Goal: Transaction & Acquisition: Book appointment/travel/reservation

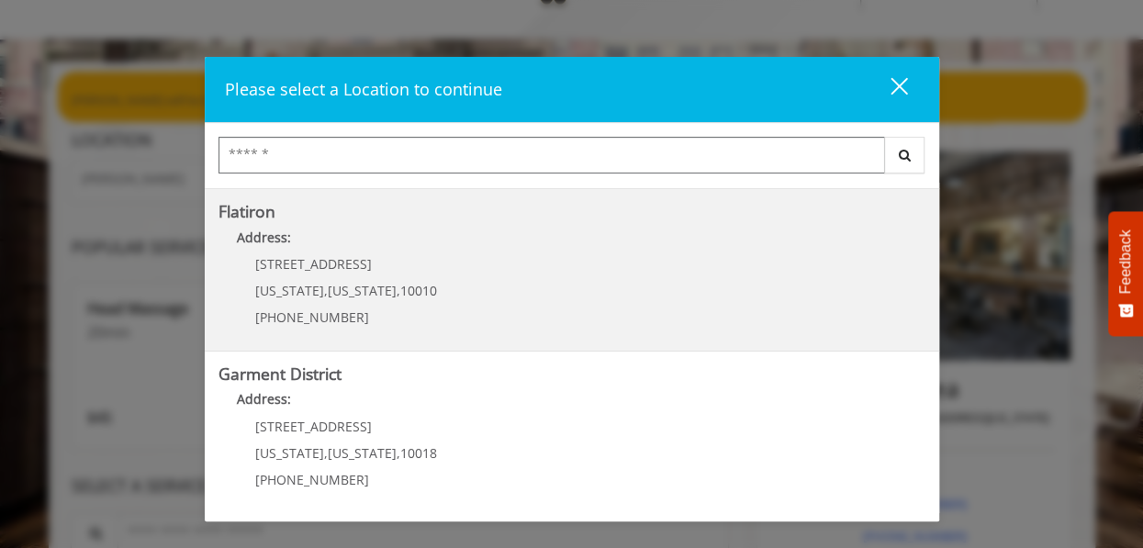
scroll to position [102, 0]
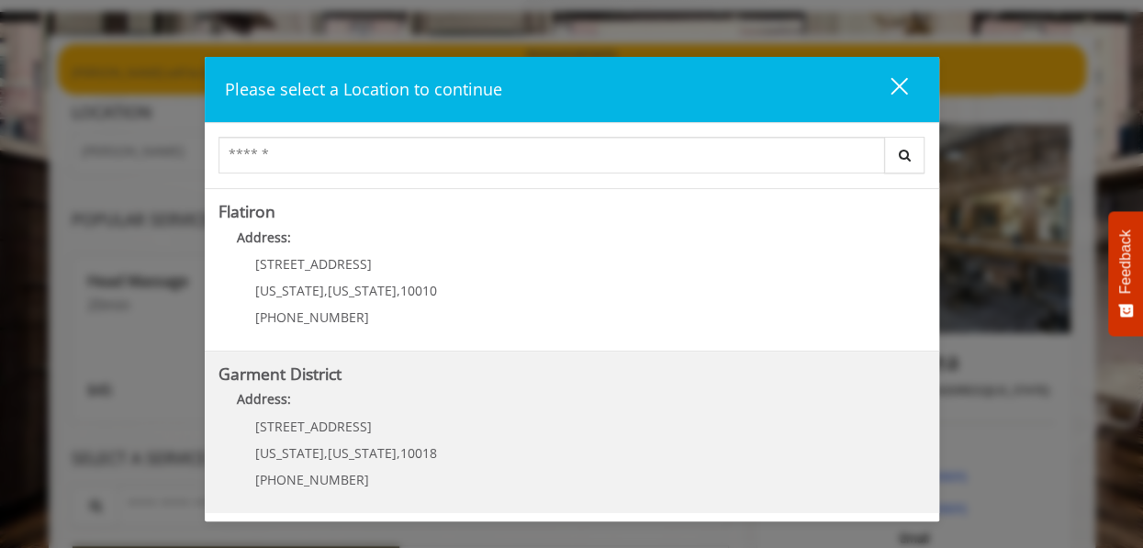
click at [510, 405] on District "Address:" at bounding box center [572, 403] width 707 height 29
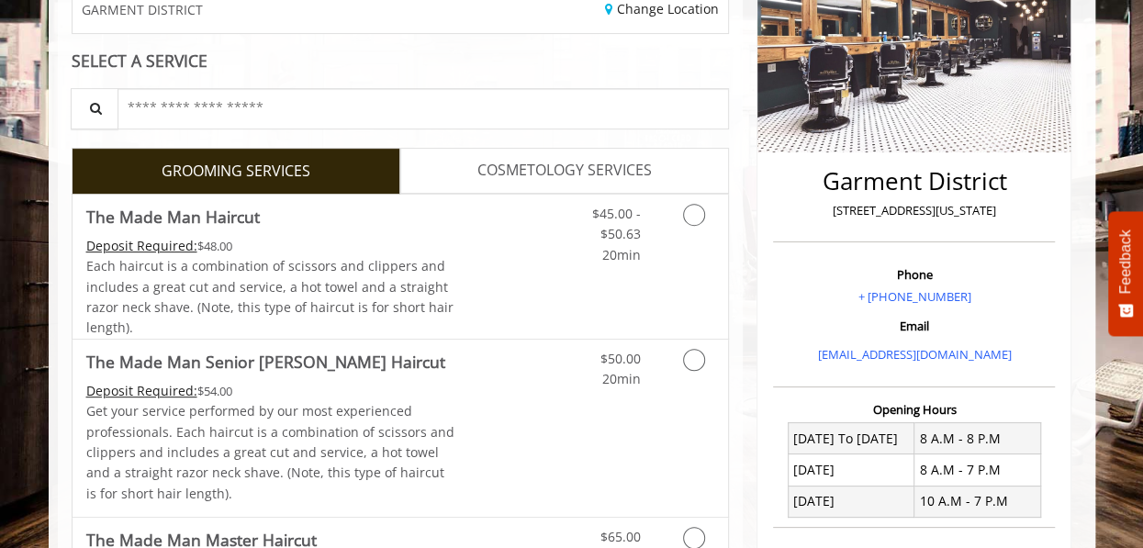
scroll to position [368, 0]
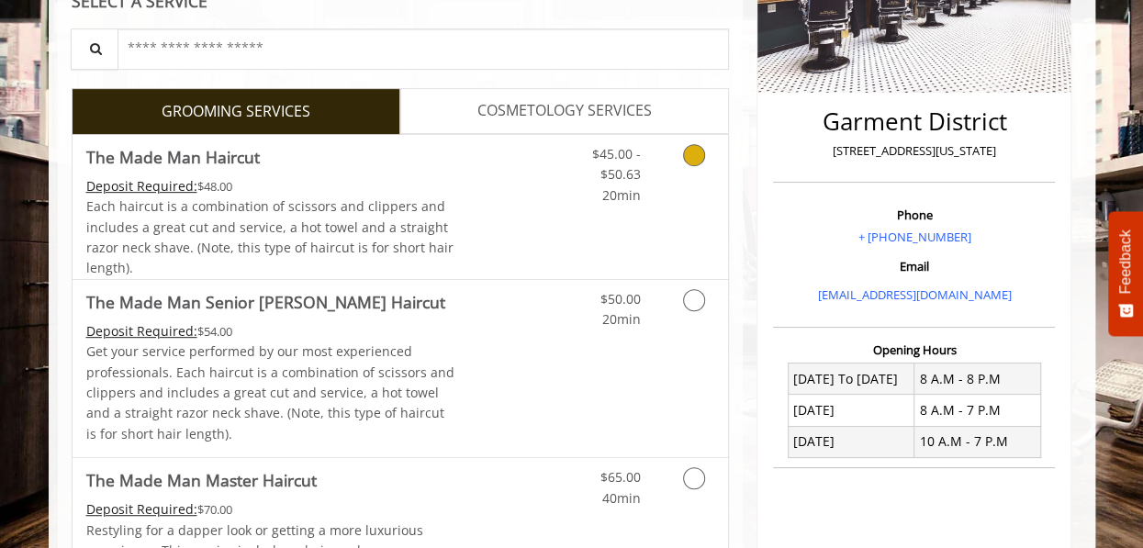
click at [431, 271] on div "Each haircut is a combination of scissors and clippers and includes a great cut…" at bounding box center [270, 238] width 369 height 83
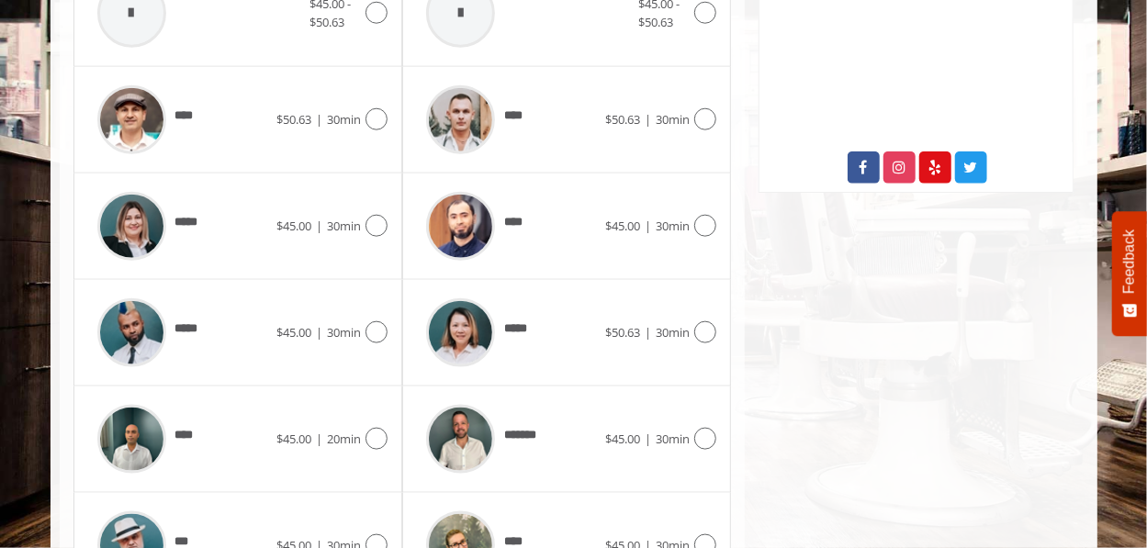
scroll to position [932, 0]
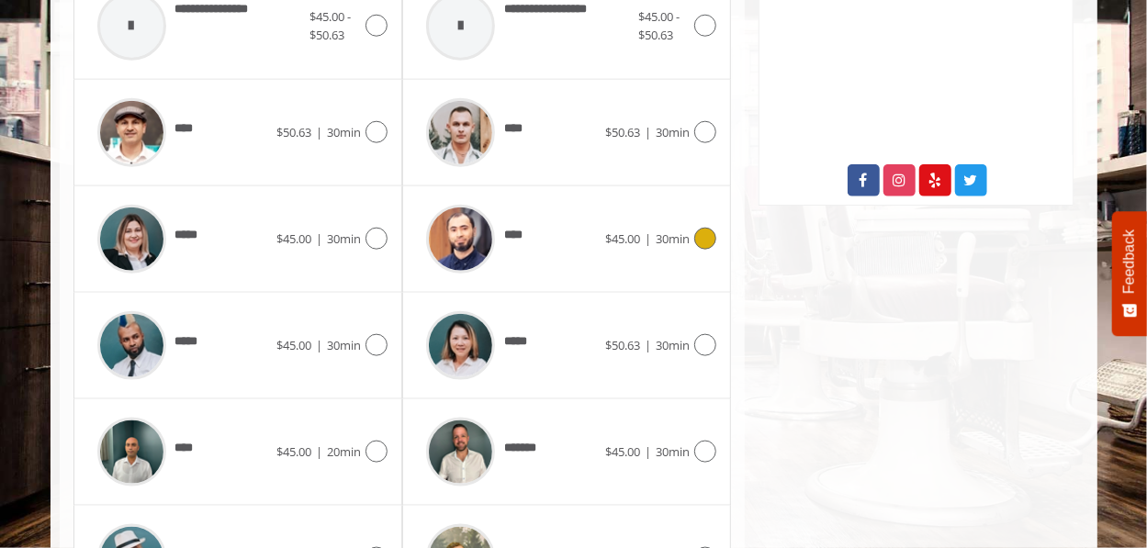
click at [664, 283] on div "**** $45.00 | 30min" at bounding box center [566, 239] width 299 height 87
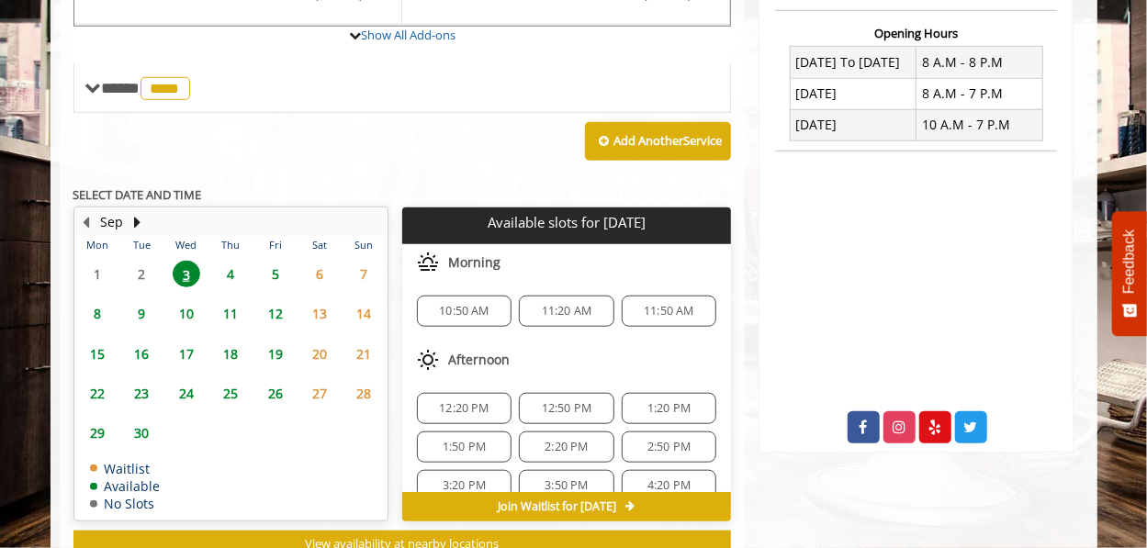
scroll to position [793, 0]
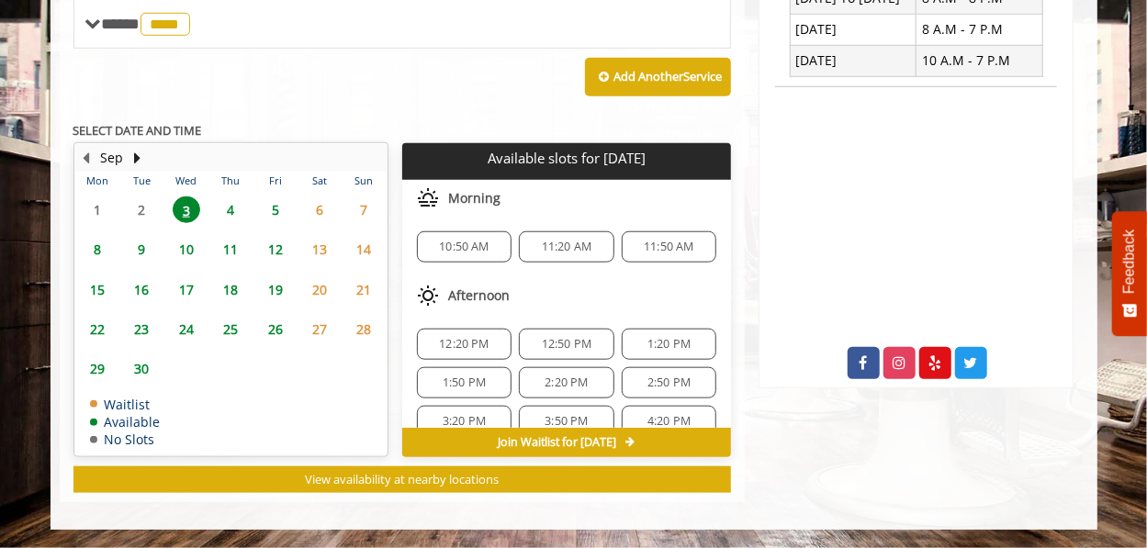
click at [681, 254] on span "11:50 AM" at bounding box center [669, 247] width 51 height 15
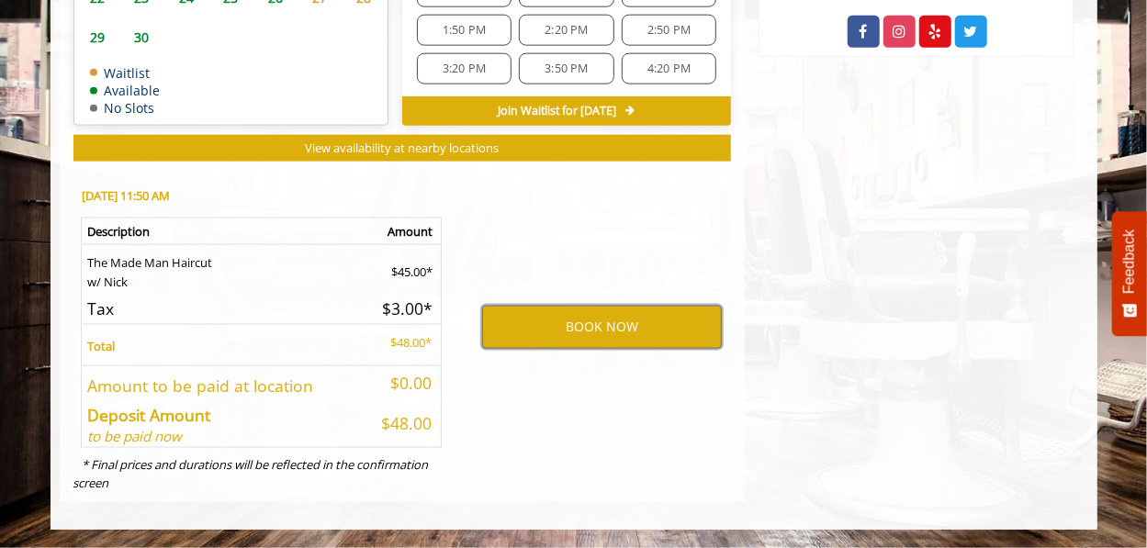
scroll to position [1141, 0]
click at [623, 348] on button "BOOK NOW" at bounding box center [602, 327] width 240 height 42
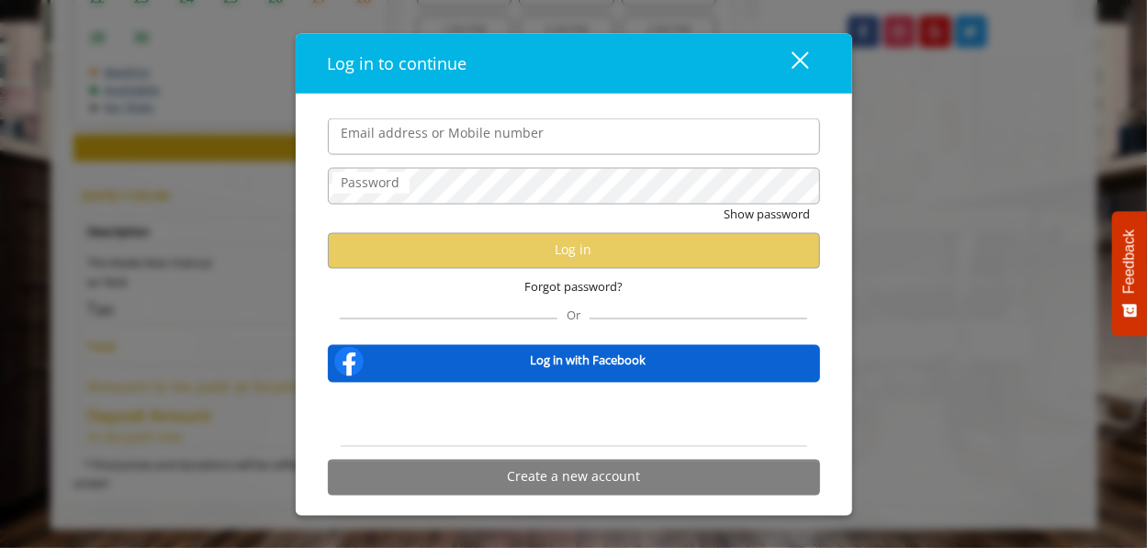
type input "**********"
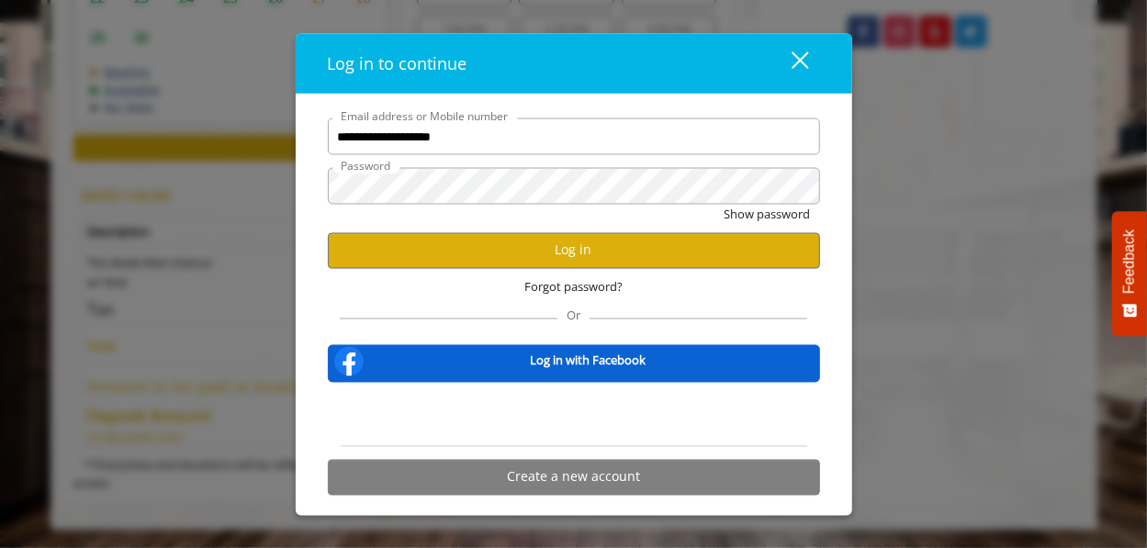
scroll to position [0, 0]
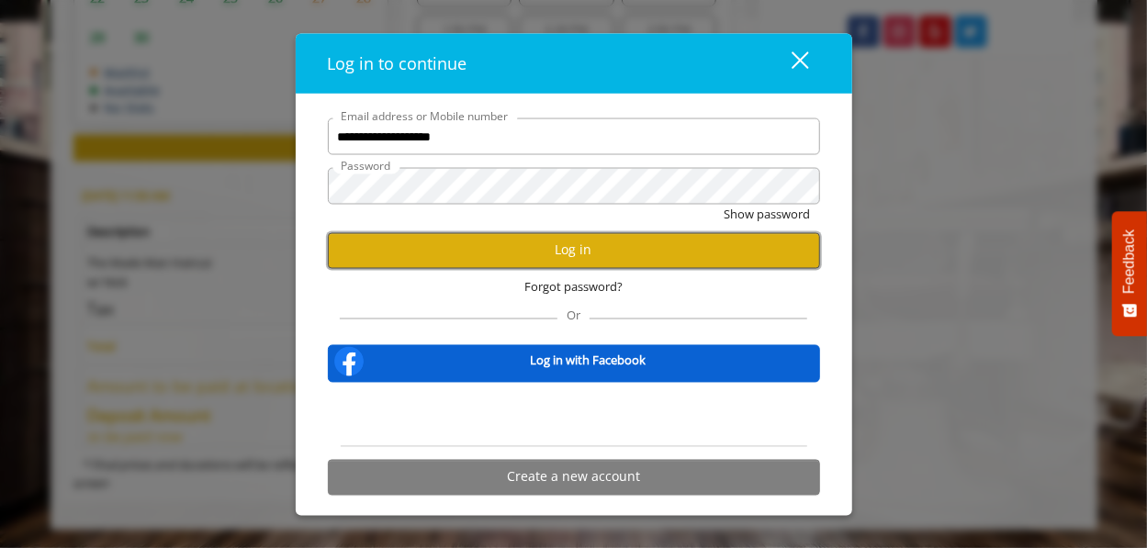
click at [636, 253] on button "Log in" at bounding box center [574, 250] width 492 height 36
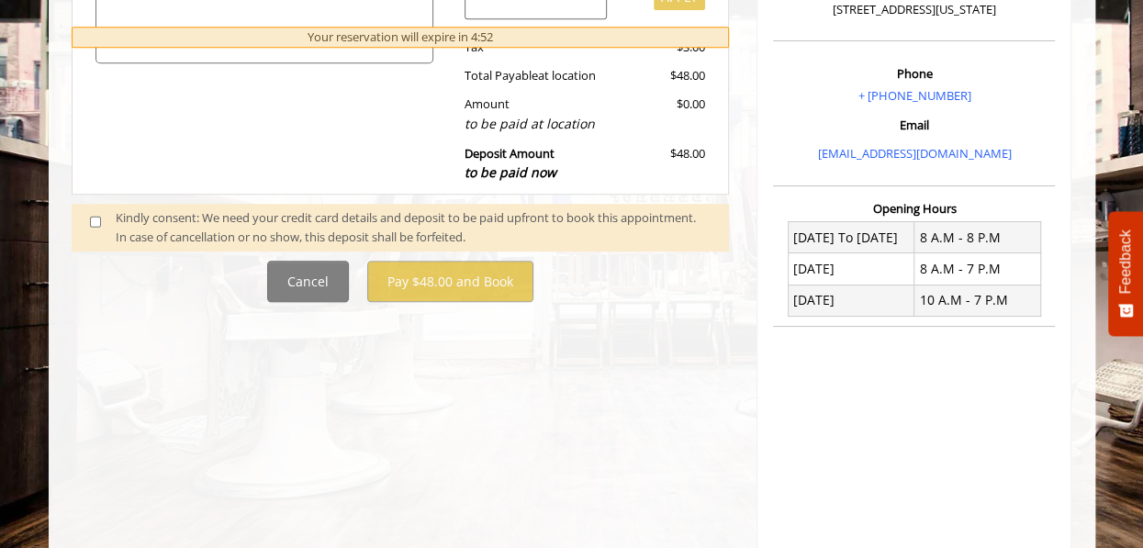
scroll to position [804, 0]
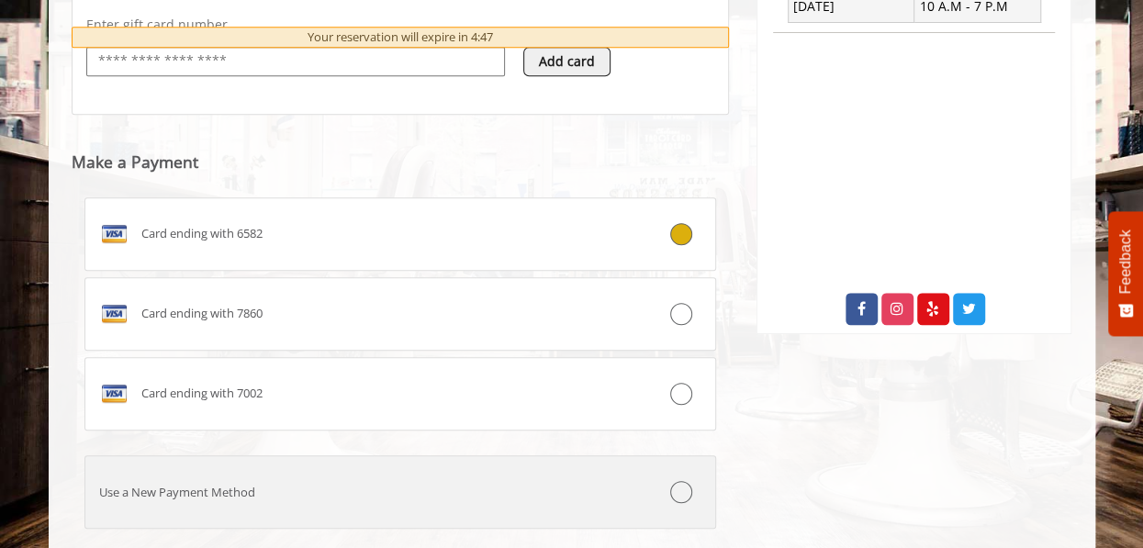
click at [440, 249] on div "Card ending with 6582" at bounding box center [347, 234] width 525 height 29
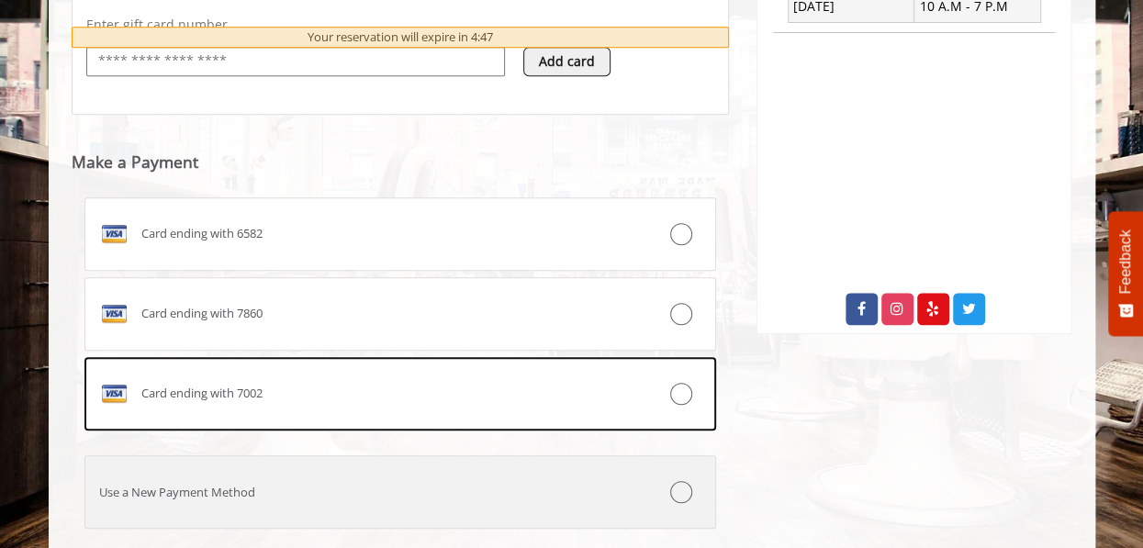
scroll to position [1043, 0]
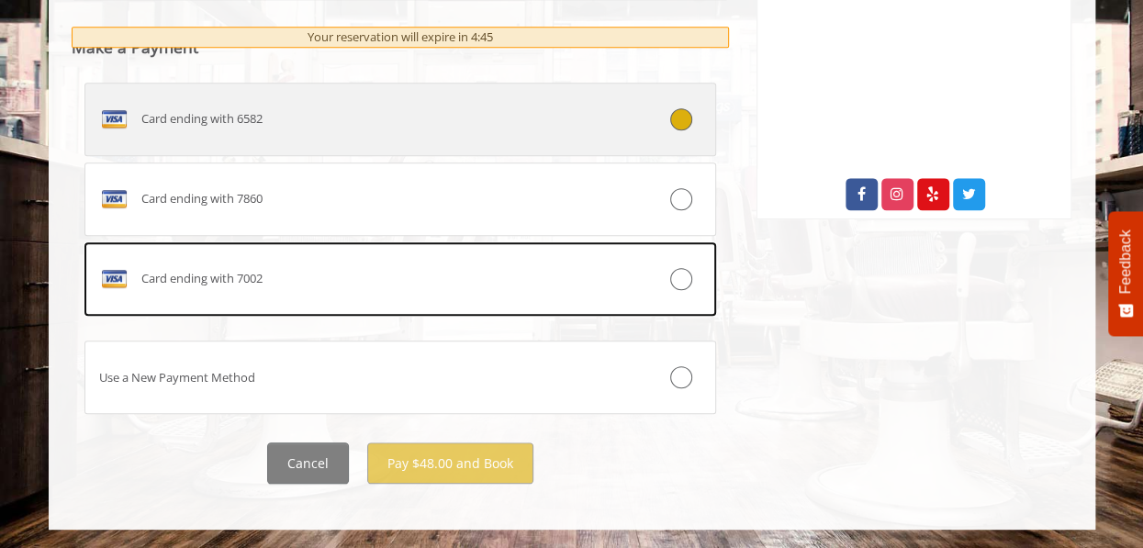
click at [429, 134] on div "Card ending with 6582" at bounding box center [347, 119] width 525 height 29
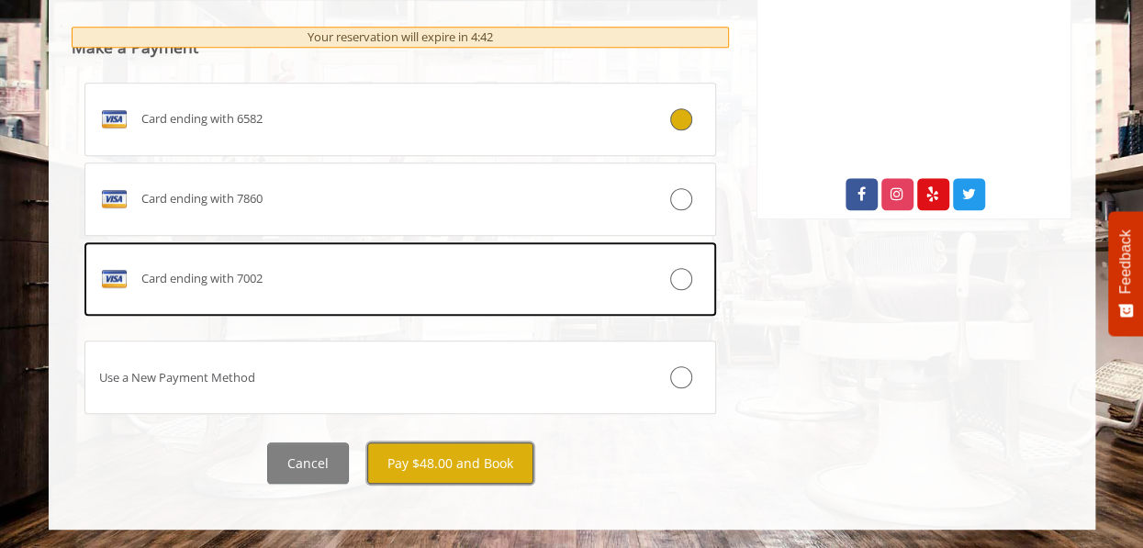
click at [455, 484] on button "Pay $48.00 and Book" at bounding box center [450, 463] width 166 height 41
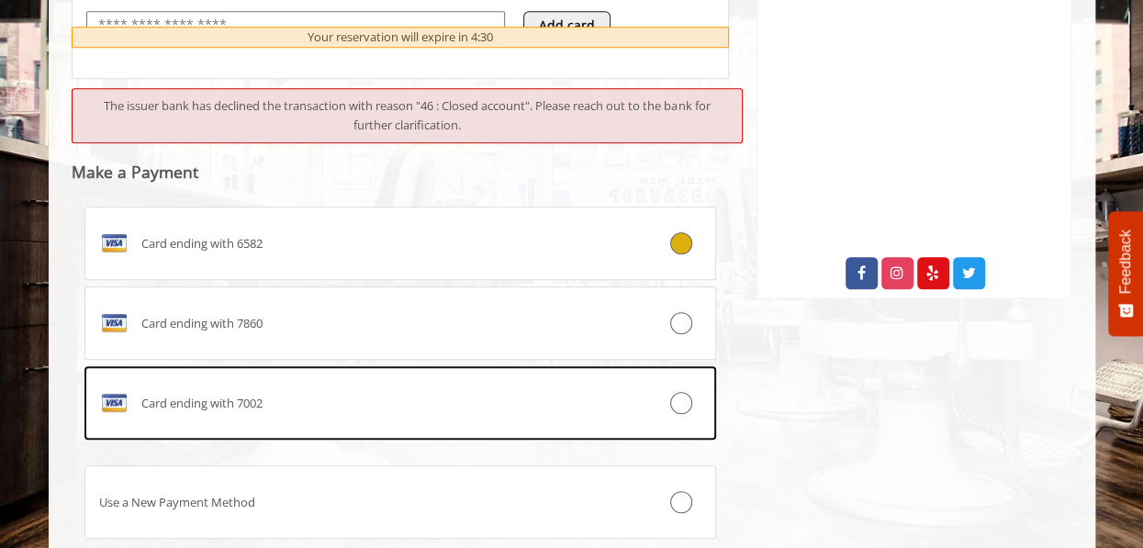
scroll to position [975, 0]
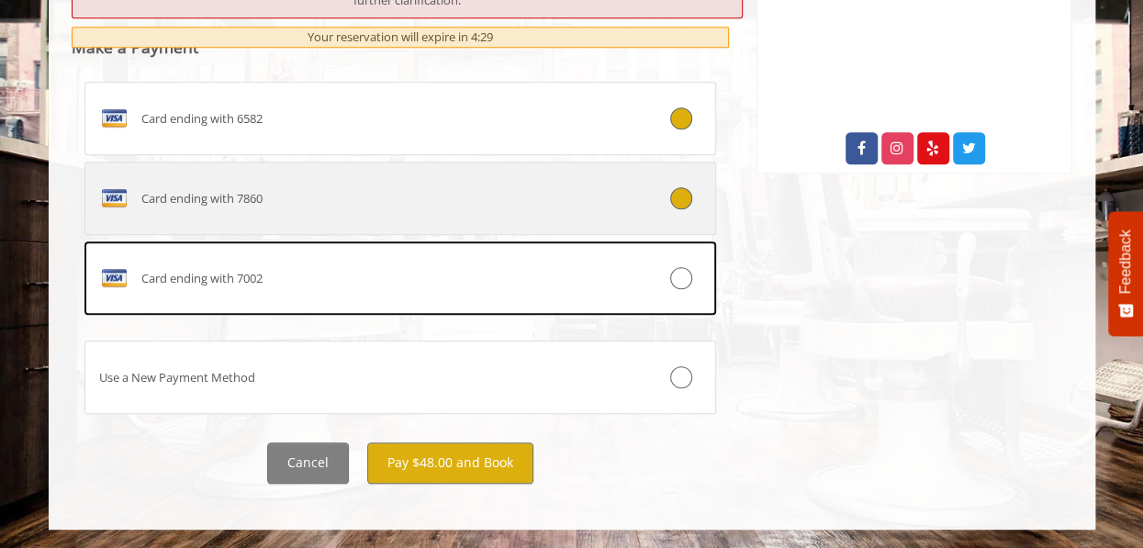
click at [467, 213] on div "Card ending with 7860" at bounding box center [347, 198] width 525 height 29
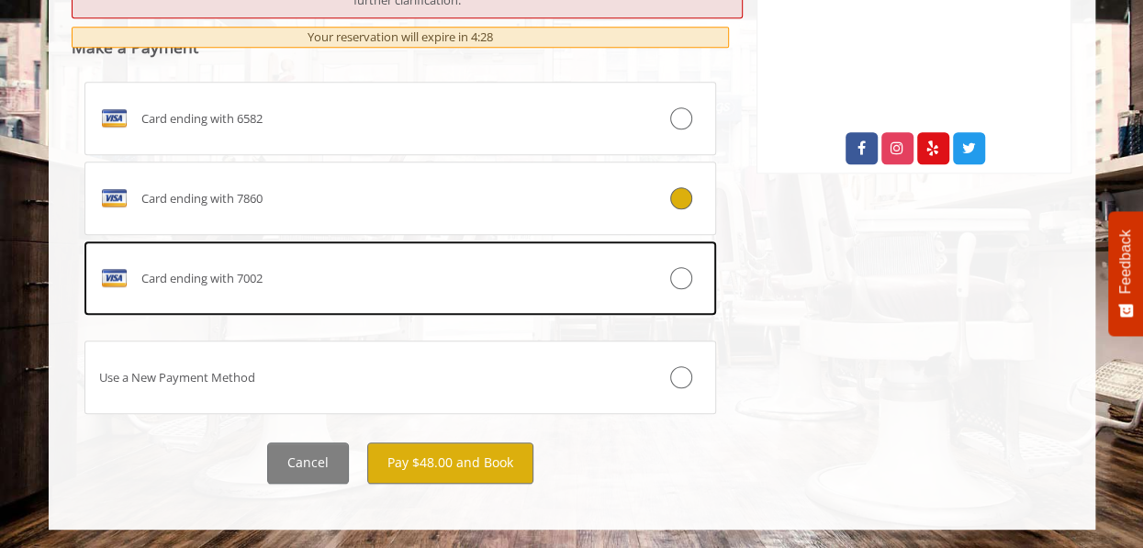
scroll to position [1103, 0]
click at [499, 484] on button "Pay $48.00 and Book" at bounding box center [450, 463] width 166 height 41
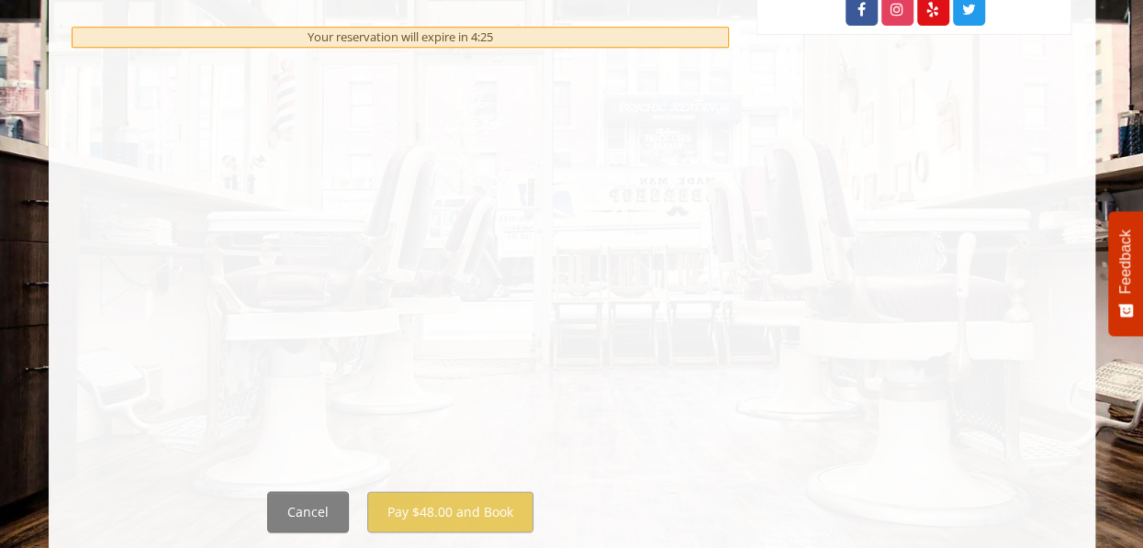
scroll to position [0, 0]
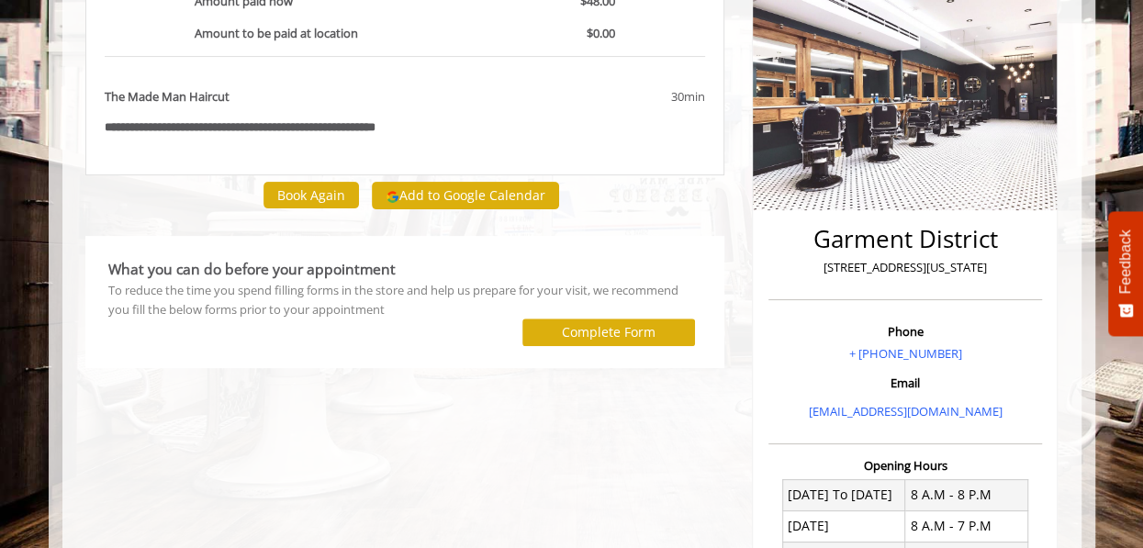
scroll to position [102, 0]
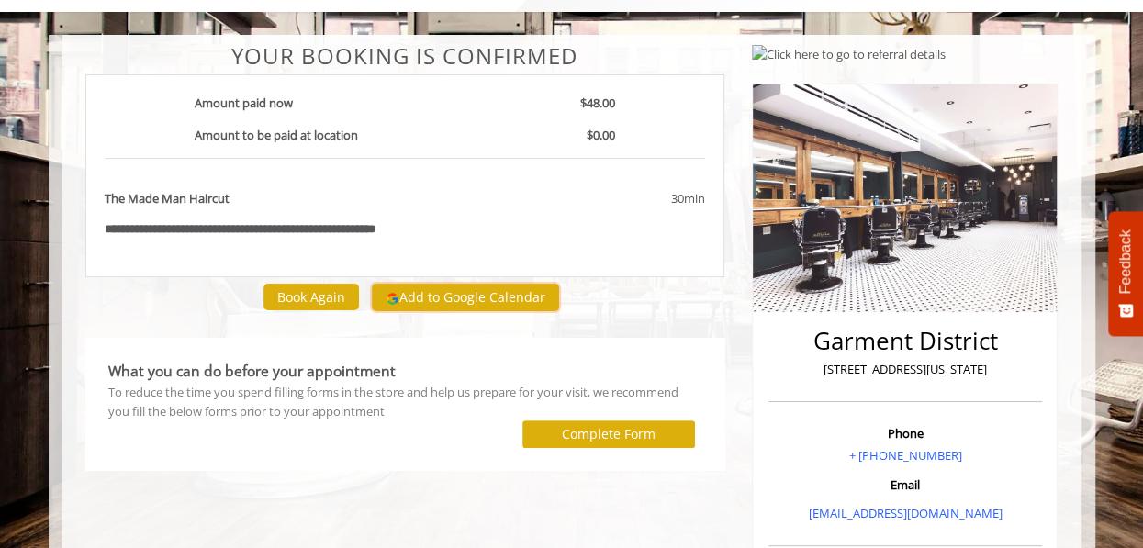
click at [443, 311] on button "Add to Google Calendar" at bounding box center [465, 298] width 187 height 28
